Goal: Task Accomplishment & Management: Complete application form

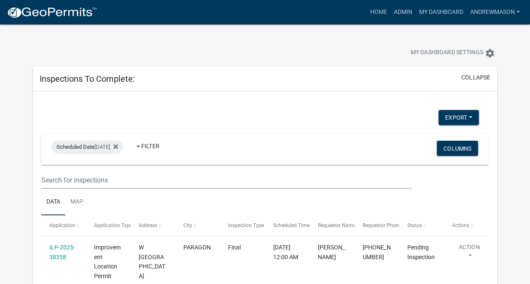
select select "3: 100"
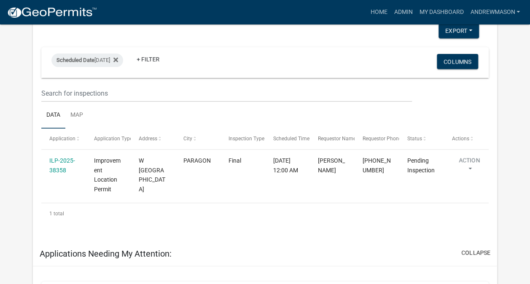
scroll to position [89, 0]
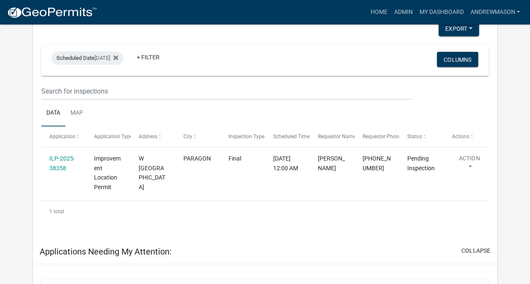
click at [62, 159] on link "ILP-2025-38358" at bounding box center [62, 163] width 26 height 16
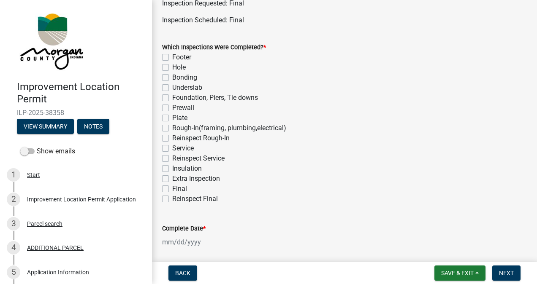
scroll to position [54, 0]
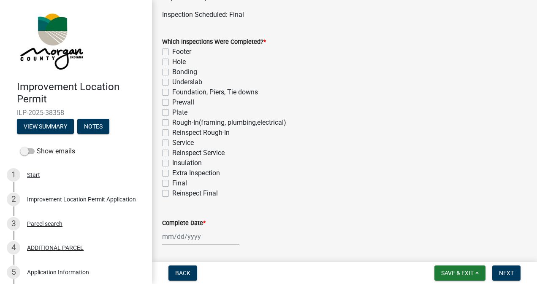
click at [172, 183] on label "Final" at bounding box center [179, 183] width 15 height 10
click at [172, 183] on input "Final" at bounding box center [174, 180] width 5 height 5
checkbox input "true"
checkbox input "false"
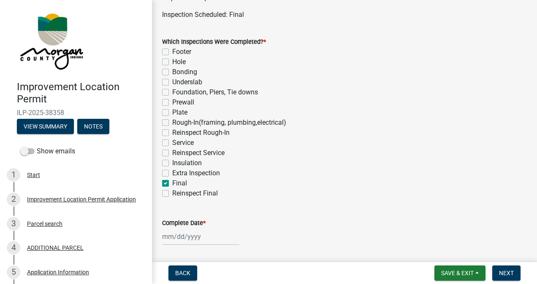
checkbox input "false"
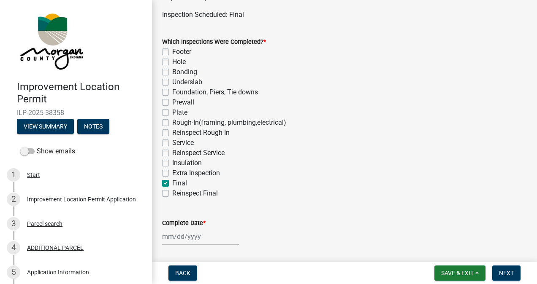
checkbox input "false"
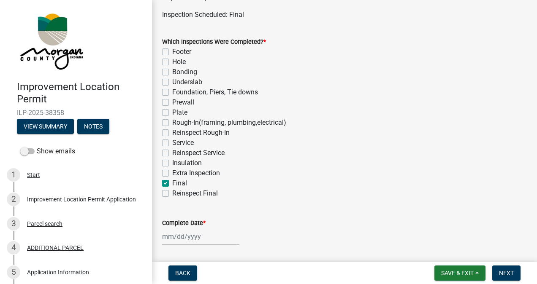
checkbox input "false"
checkbox input "true"
checkbox input "false"
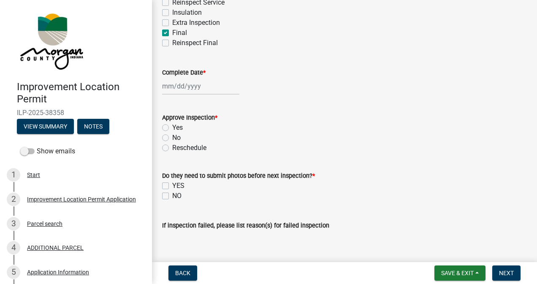
scroll to position [213, 0]
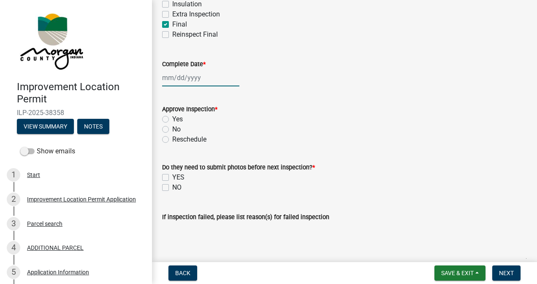
click at [196, 81] on div at bounding box center [200, 77] width 77 height 17
select select "9"
select select "2025"
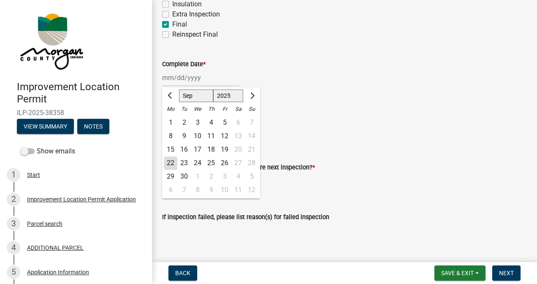
click at [171, 164] on div "22" at bounding box center [170, 162] width 13 height 13
type input "[DATE]"
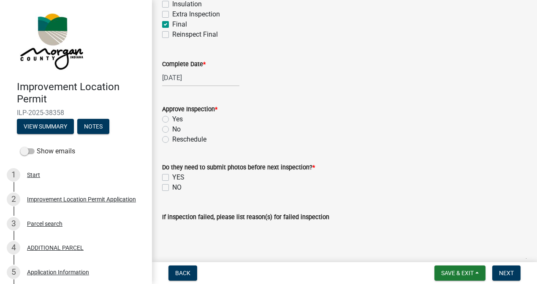
click at [172, 119] on label "Yes" at bounding box center [177, 119] width 11 height 10
click at [172, 119] on input "Yes" at bounding box center [174, 116] width 5 height 5
radio input "true"
click at [172, 187] on label "NO" at bounding box center [176, 188] width 9 height 10
click at [172, 187] on input "NO" at bounding box center [174, 185] width 5 height 5
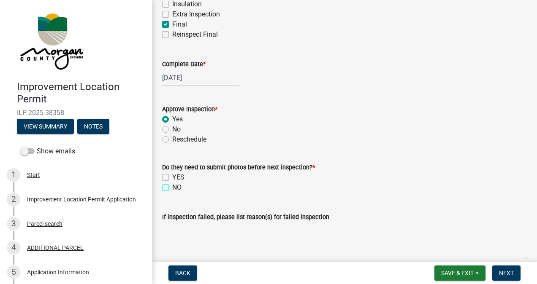
checkbox input "true"
checkbox input "false"
checkbox input "true"
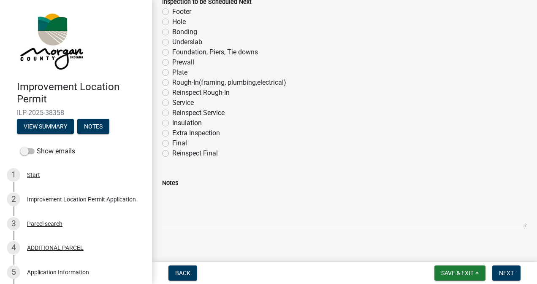
scroll to position [566, 0]
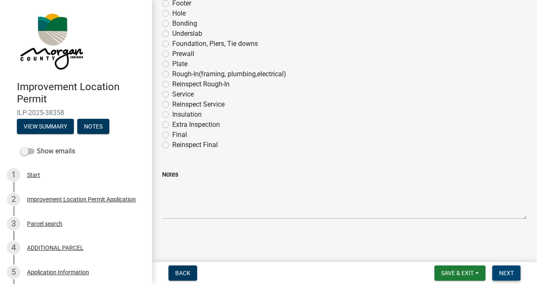
click at [500, 272] on span "Next" at bounding box center [506, 273] width 15 height 7
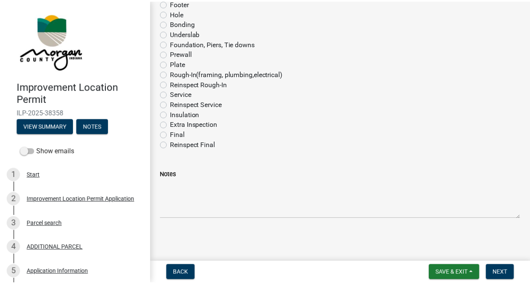
scroll to position [0, 0]
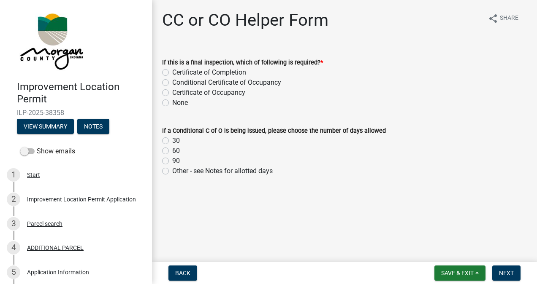
click at [172, 93] on label "Certificate of Occupancy" at bounding box center [208, 93] width 73 height 10
click at [172, 93] on input "Certificate of Occupancy" at bounding box center [174, 90] width 5 height 5
radio input "true"
click at [507, 271] on span "Next" at bounding box center [506, 273] width 15 height 7
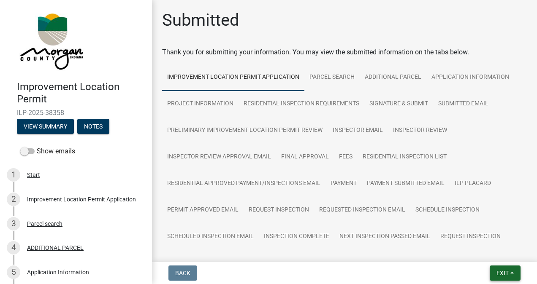
click at [501, 272] on span "Exit" at bounding box center [502, 273] width 12 height 7
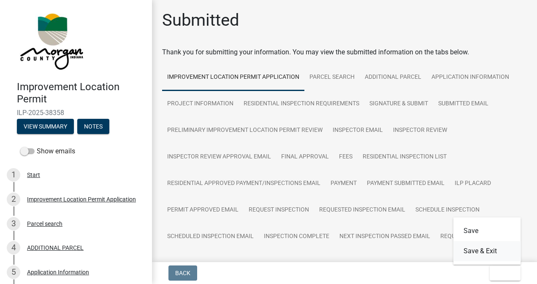
click at [491, 255] on button "Save & Exit" at bounding box center [486, 251] width 67 height 20
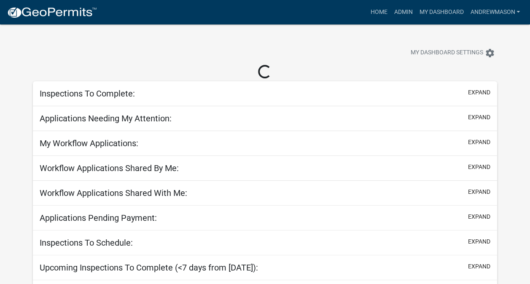
select select "3: 100"
